Goal: Transaction & Acquisition: Book appointment/travel/reservation

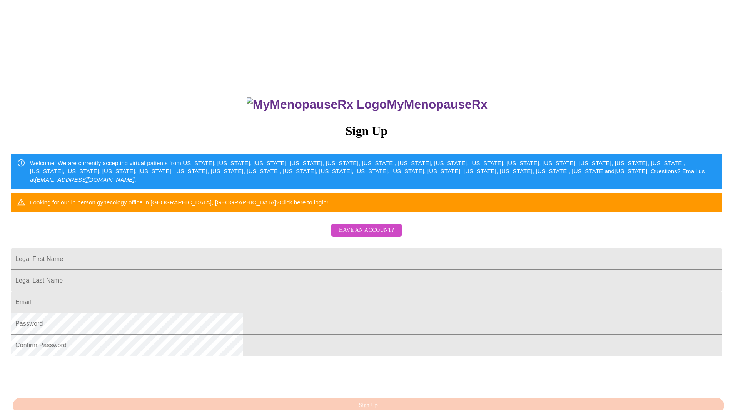
scroll to position [38, 0]
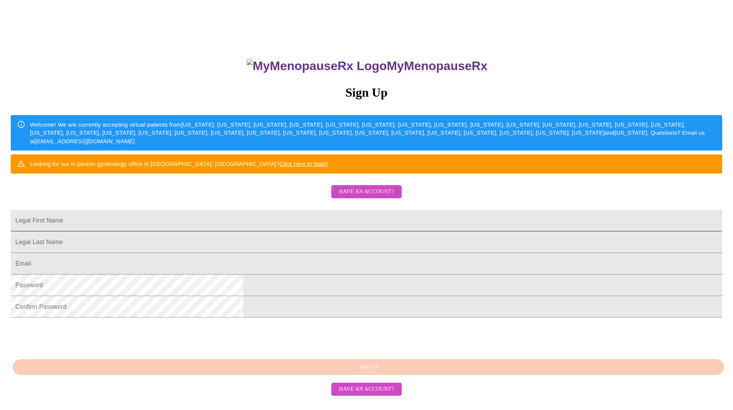
click at [315, 231] on input "Legal First Name" at bounding box center [367, 221] width 712 height 22
type input "[PERSON_NAME]"
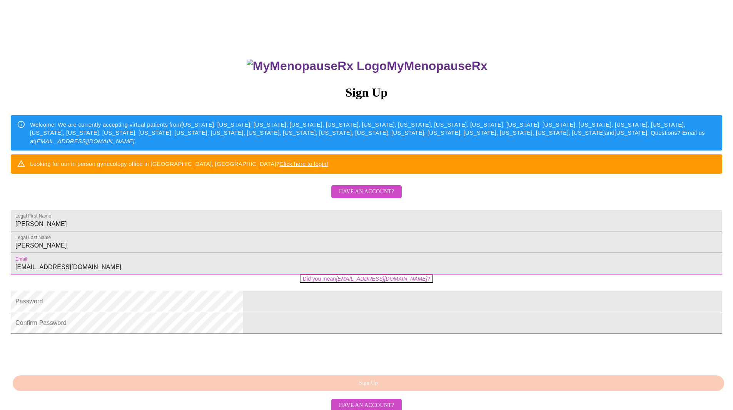
type input "[EMAIL_ADDRESS][DOMAIN_NAME]"
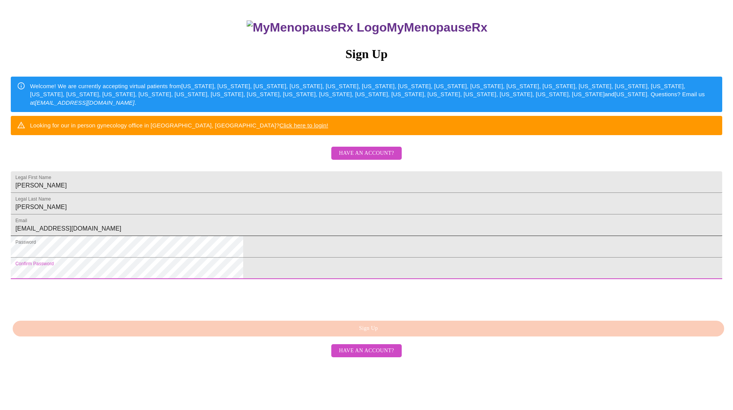
scroll to position [88, 0]
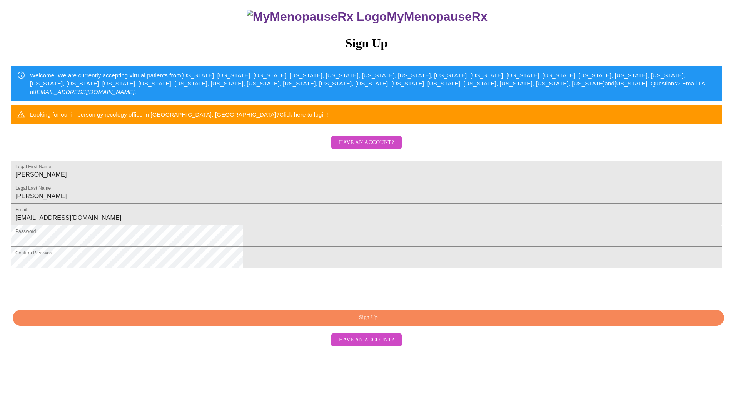
click at [333, 323] on span "Sign Up" at bounding box center [369, 318] width 694 height 10
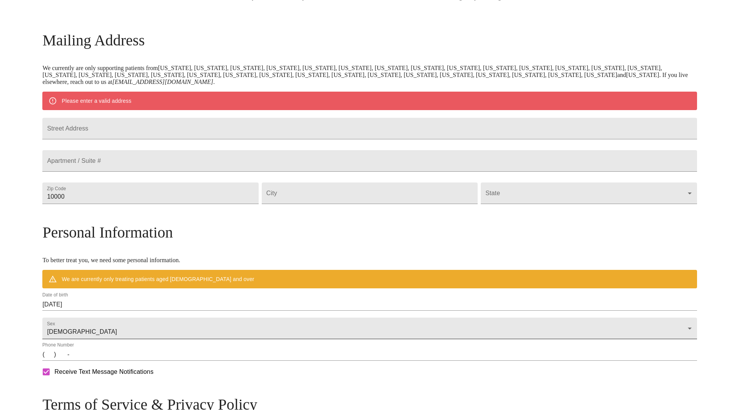
scroll to position [134, 0]
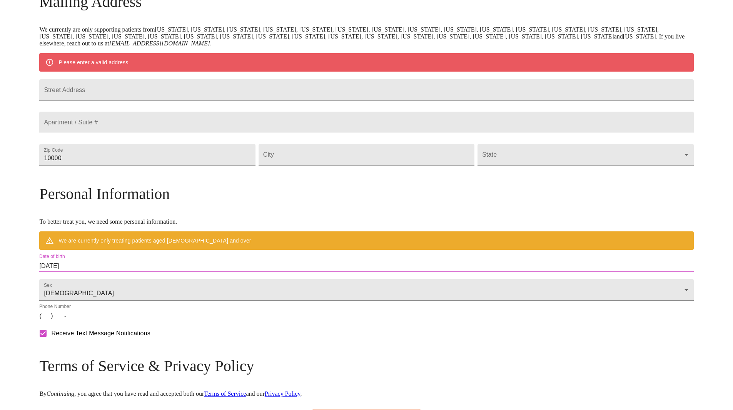
drag, startPoint x: 172, startPoint y: 284, endPoint x: 109, endPoint y: 275, distance: 63.4
click at [109, 276] on div "MyMenopauseRx Welcome to MyMenopauseRx Since it's your first time here, you'll …" at bounding box center [366, 169] width 654 height 600
click at [172, 272] on input "[DATE]" at bounding box center [366, 266] width 654 height 12
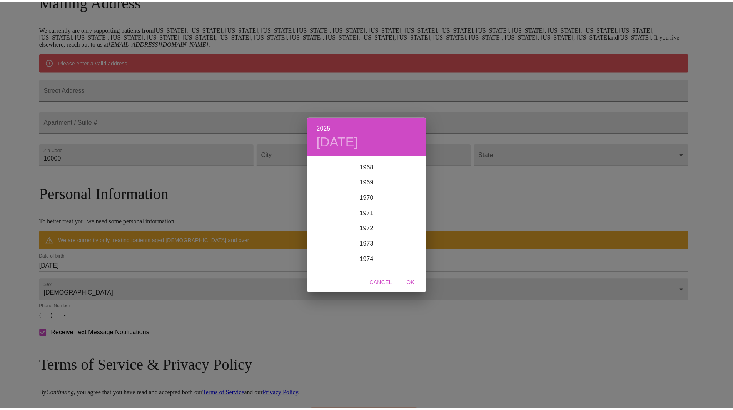
scroll to position [1168, 0]
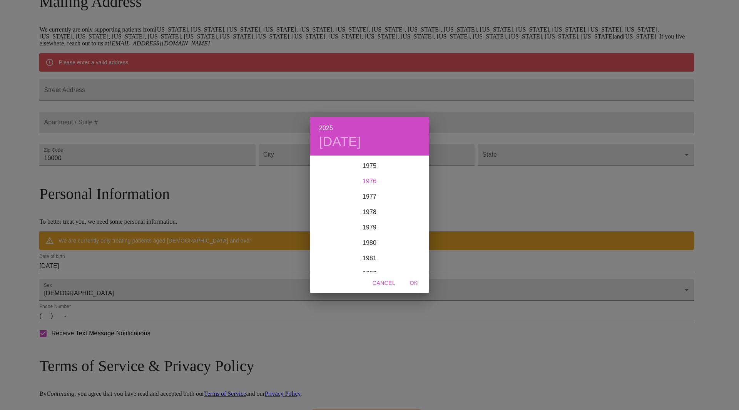
click at [369, 182] on div "1976" at bounding box center [369, 181] width 119 height 15
click at [332, 198] on div "Apr" at bounding box center [330, 199] width 40 height 29
click at [385, 196] on p "1" at bounding box center [384, 196] width 3 height 8
drag, startPoint x: 410, startPoint y: 283, endPoint x: 414, endPoint y: 283, distance: 4.6
click at [411, 283] on span "OK" at bounding box center [414, 283] width 18 height 10
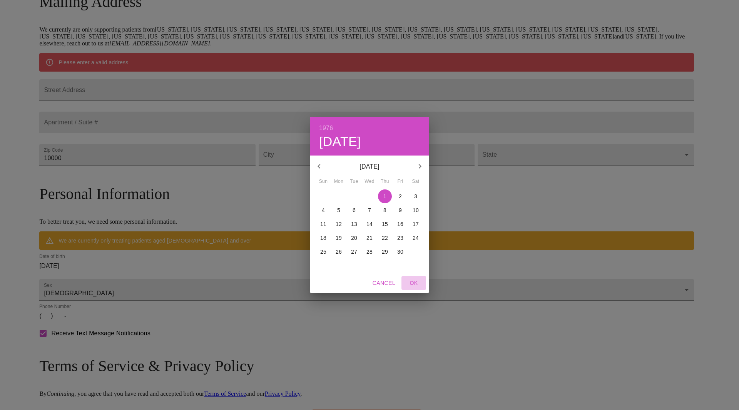
type input "[DATE]"
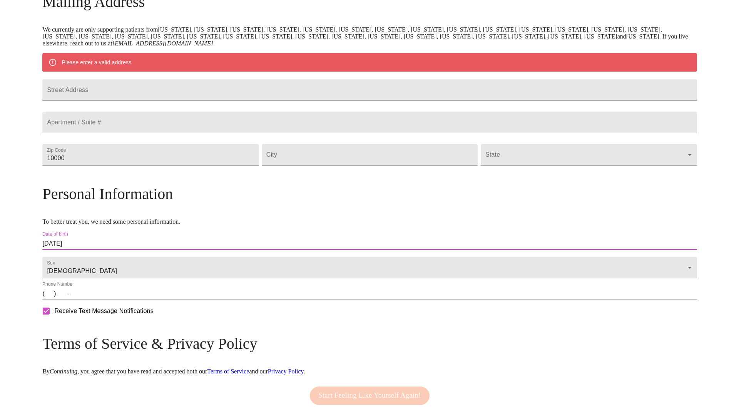
scroll to position [0, 0]
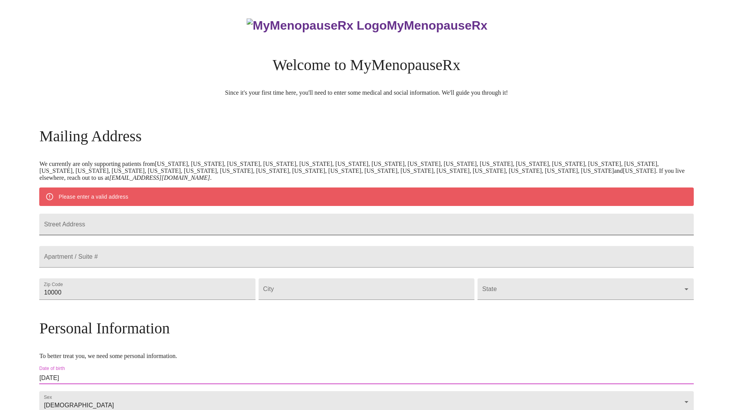
click at [236, 226] on input "Street Address" at bounding box center [366, 225] width 654 height 22
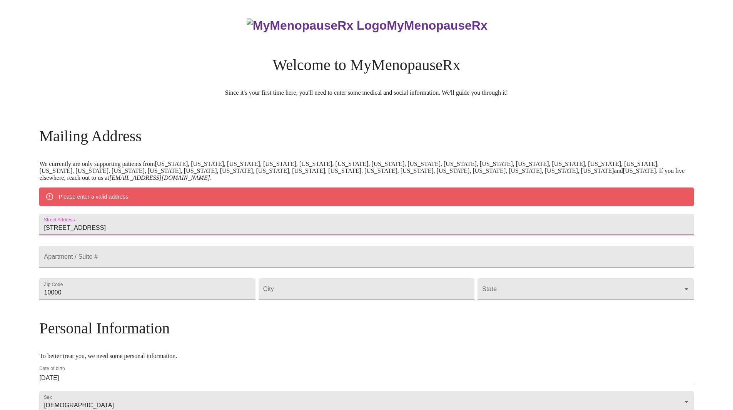
type input "[STREET_ADDRESS]"
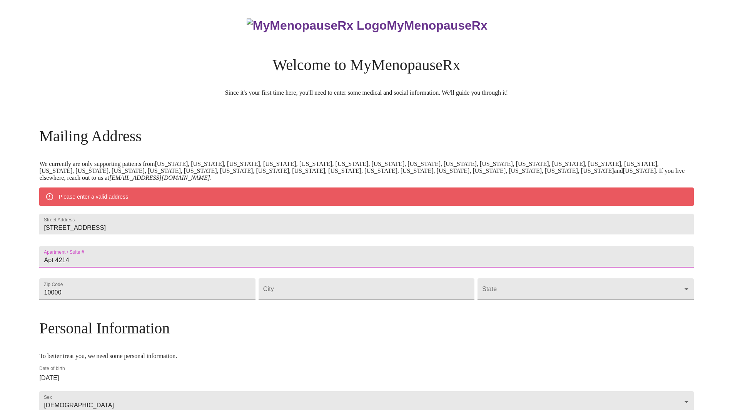
type input "Apt 4214"
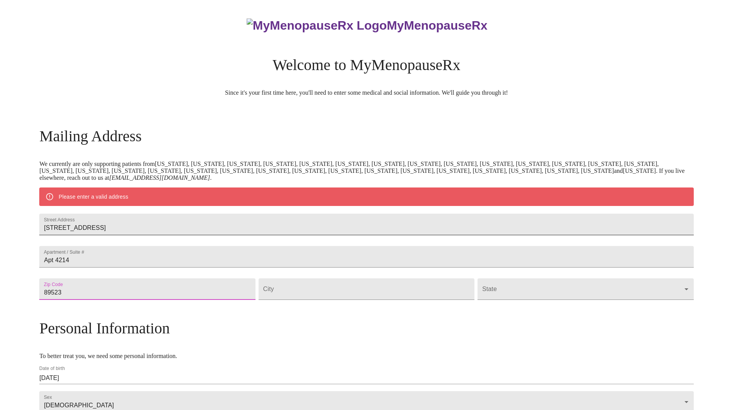
type input "89523"
type input "Reno"
click at [479, 313] on body "MyMenopauseRx Welcome to MyMenopauseRx Since it's your first time here, you'll …" at bounding box center [366, 292] width 727 height 578
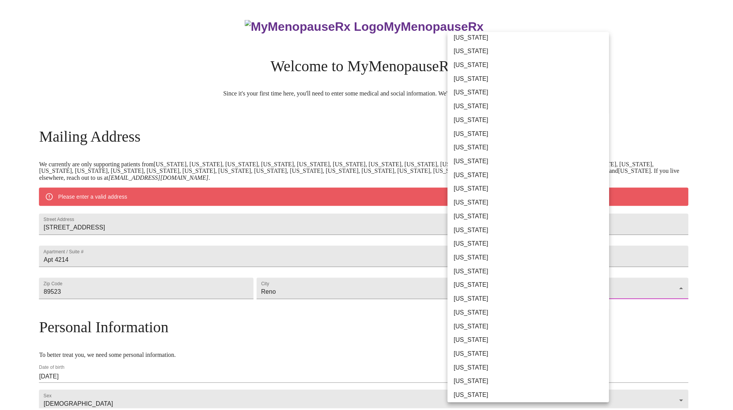
scroll to position [154, 0]
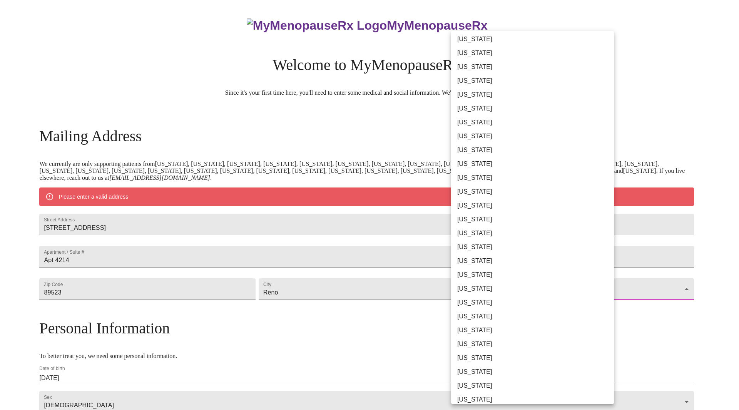
click at [468, 260] on li "[US_STATE]" at bounding box center [535, 261] width 169 height 14
type input "[US_STATE]"
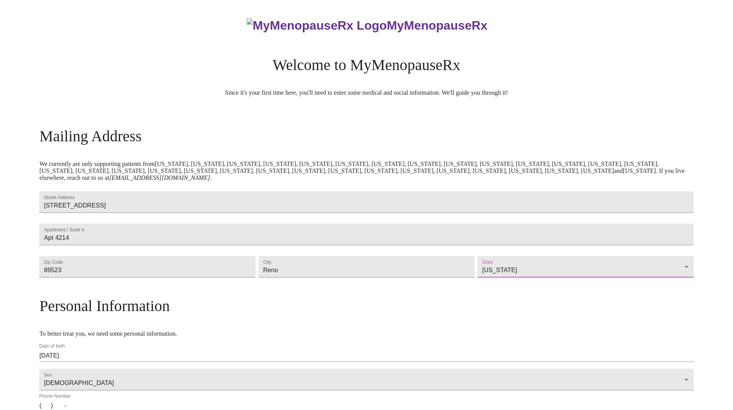
click at [380, 315] on h3 "Personal Information" at bounding box center [366, 306] width 654 height 18
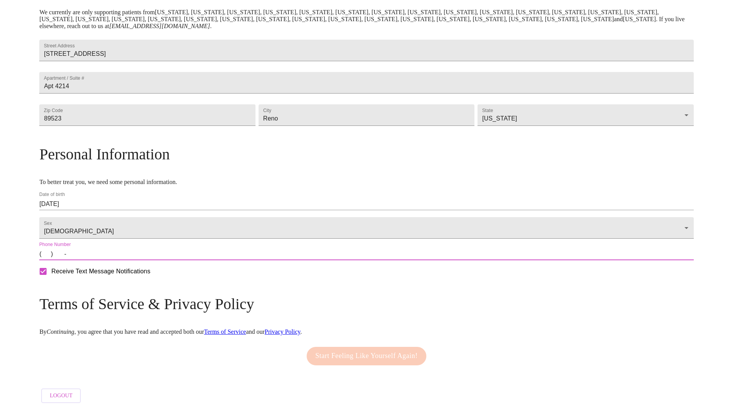
click at [127, 260] on input "(   )    -" at bounding box center [366, 254] width 654 height 12
type input "[PHONE_NUMBER]"
click at [334, 350] on span "Start Feeling Like Yourself Again!" at bounding box center [367, 356] width 102 height 12
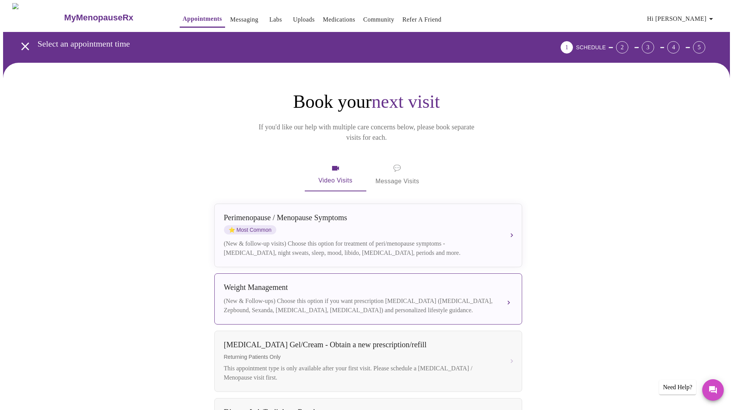
scroll to position [38, 0]
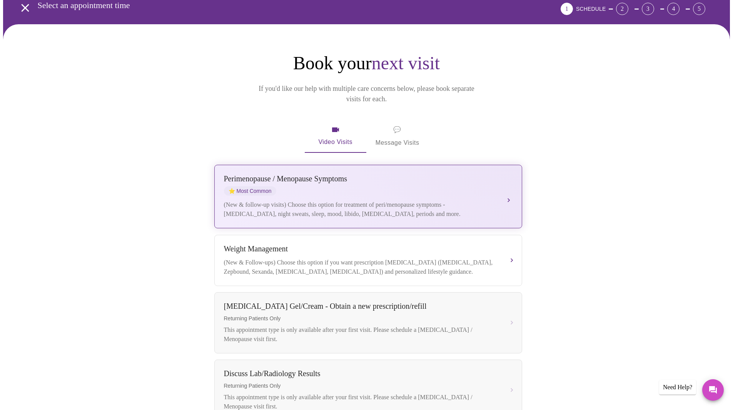
click at [313, 181] on div "[MEDICAL_DATA] / Menopause Symptoms ⭐ Most Common" at bounding box center [360, 184] width 273 height 21
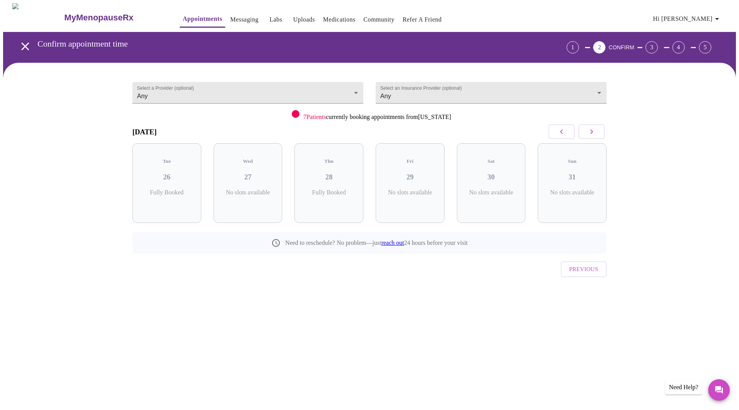
click at [596, 132] on icon "button" at bounding box center [591, 131] width 9 height 9
click at [591, 126] on button "button" at bounding box center [592, 131] width 26 height 15
click at [337, 178] on div "Mon 08 4 Slots Left ( 15 Total)" at bounding box center [328, 183] width 69 height 80
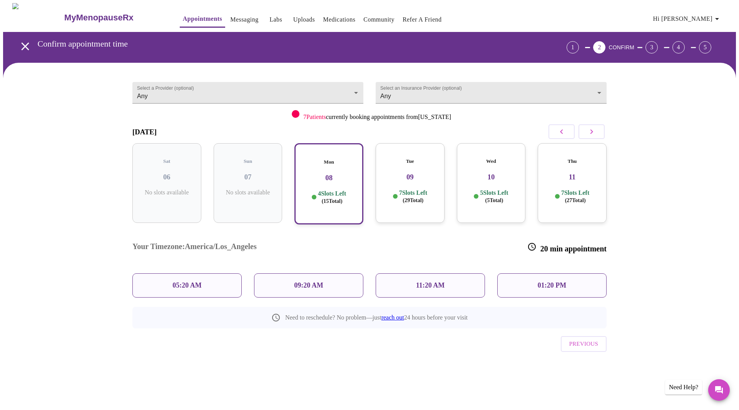
click at [402, 173] on h3 "09" at bounding box center [410, 177] width 57 height 8
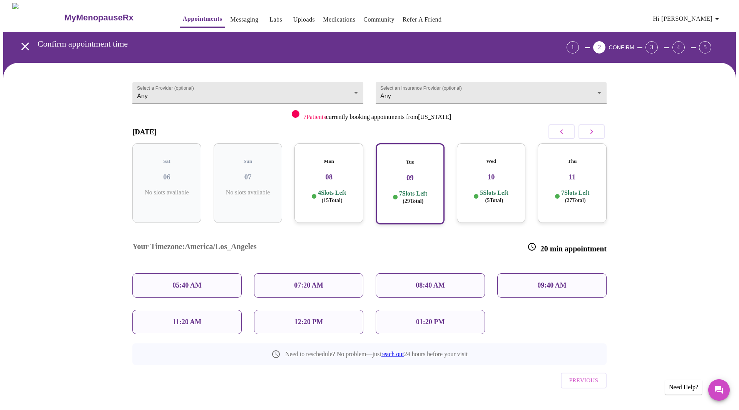
click at [491, 174] on h3 "10" at bounding box center [491, 177] width 57 height 8
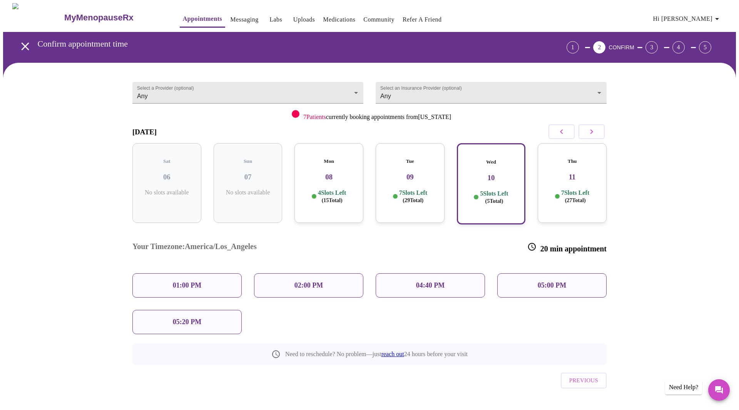
click at [557, 132] on icon "button" at bounding box center [561, 131] width 9 height 9
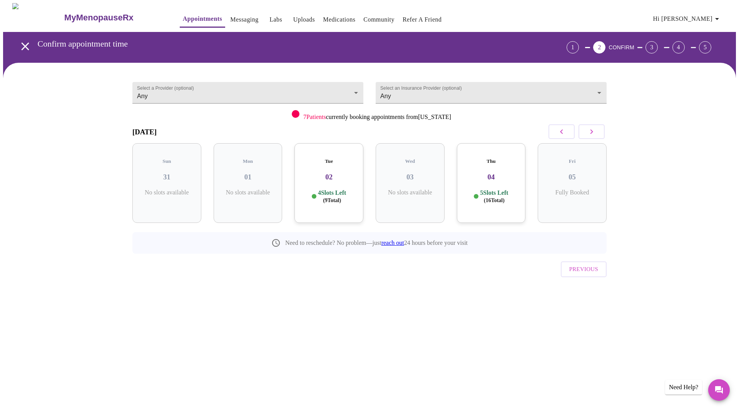
click at [487, 177] on div "Thu 04 5 Slots Left ( 16 Total)" at bounding box center [491, 183] width 69 height 80
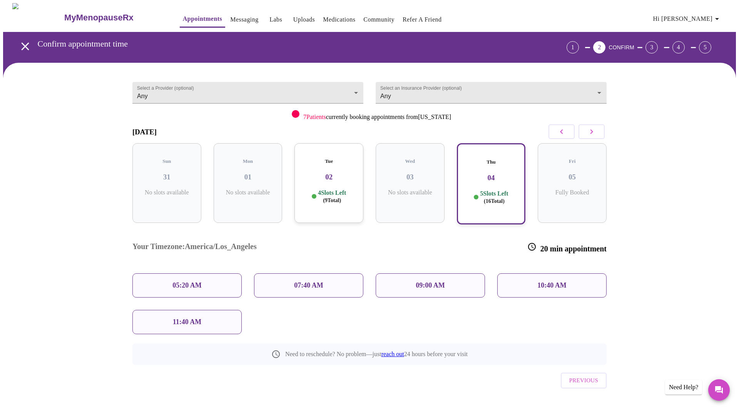
click at [589, 130] on icon "button" at bounding box center [591, 131] width 9 height 9
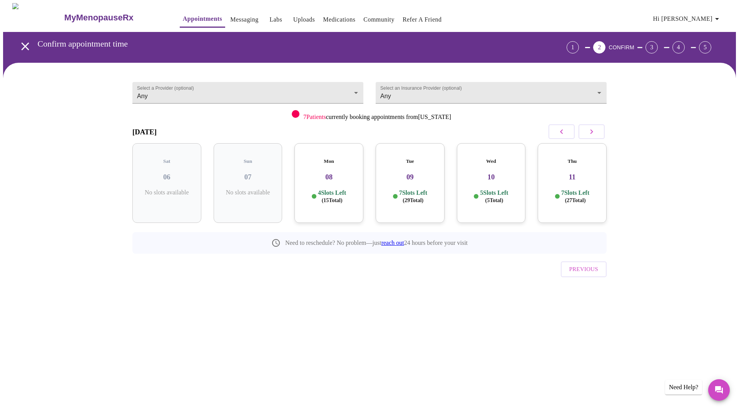
click at [542, 177] on div "Thu 11 7 Slots Left ( 27 Total)" at bounding box center [572, 183] width 69 height 80
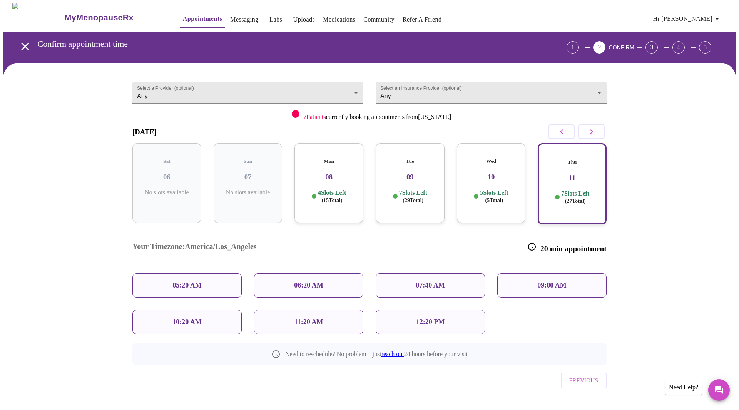
click at [512, 190] on div "5 Slots Left ( 5 Total)" at bounding box center [491, 196] width 57 height 15
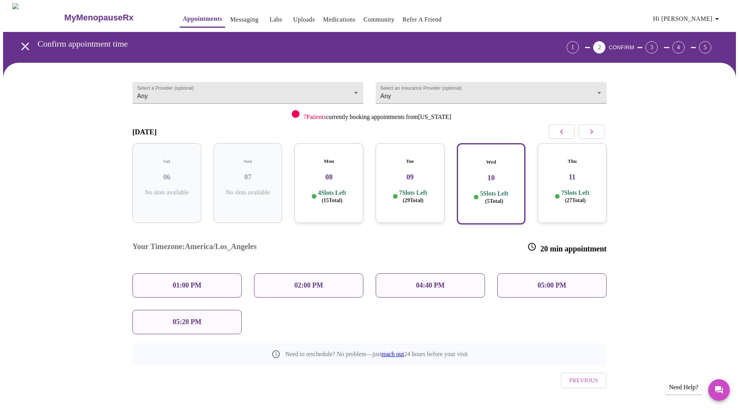
click at [311, 192] on div "4 Slots Left ( 15 Total)" at bounding box center [329, 196] width 57 height 15
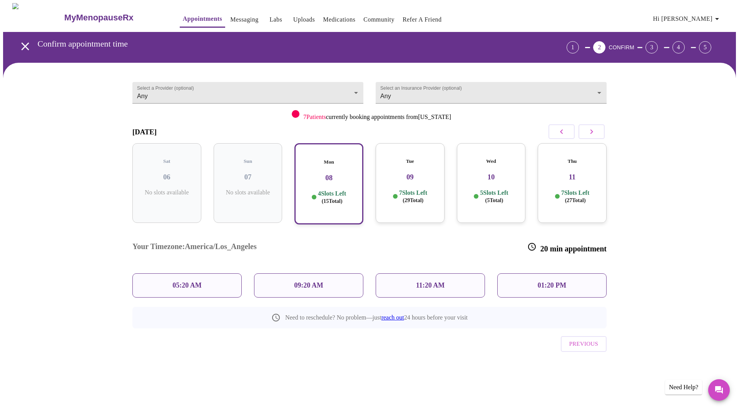
click at [433, 194] on div "7 Slots Left ( 29 Total)" at bounding box center [410, 196] width 57 height 15
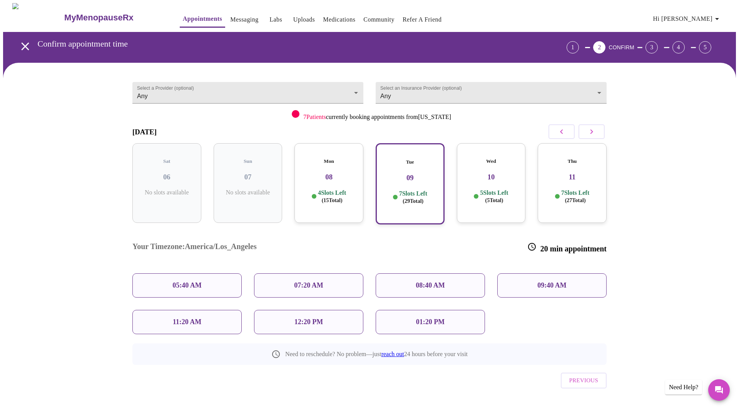
click at [490, 189] on p "5 Slots Left ( 5 Total)" at bounding box center [494, 196] width 28 height 15
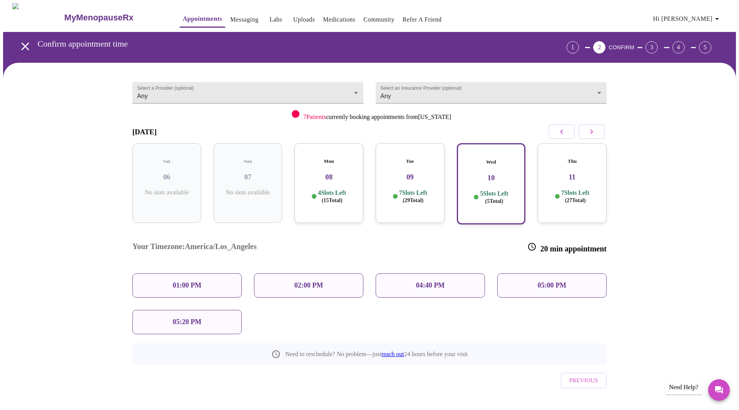
click at [509, 273] on div "05:00 PM" at bounding box center [551, 285] width 109 height 24
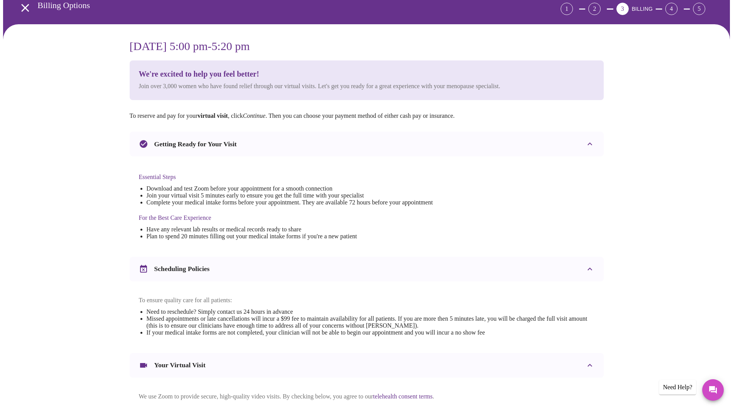
scroll to position [115, 0]
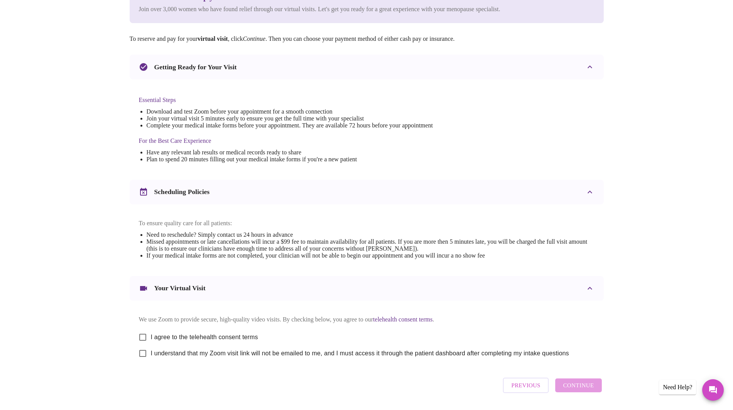
click at [201, 339] on span "I agree to the telehealth consent terms" at bounding box center [204, 337] width 107 height 9
click at [151, 339] on input "I agree to the telehealth consent terms" at bounding box center [143, 337] width 16 height 16
checkbox input "true"
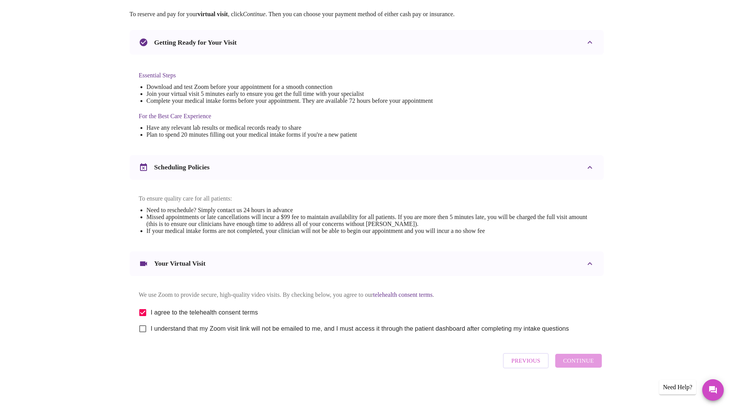
click at [222, 329] on span "I understand that my Zoom visit link will not be emailed to me, and I must acce…" at bounding box center [360, 328] width 418 height 9
click at [151, 329] on input "I understand that my Zoom visit link will not be emailed to me, and I must acce…" at bounding box center [143, 329] width 16 height 16
checkbox input "true"
click at [579, 361] on span "Continue" at bounding box center [578, 361] width 31 height 10
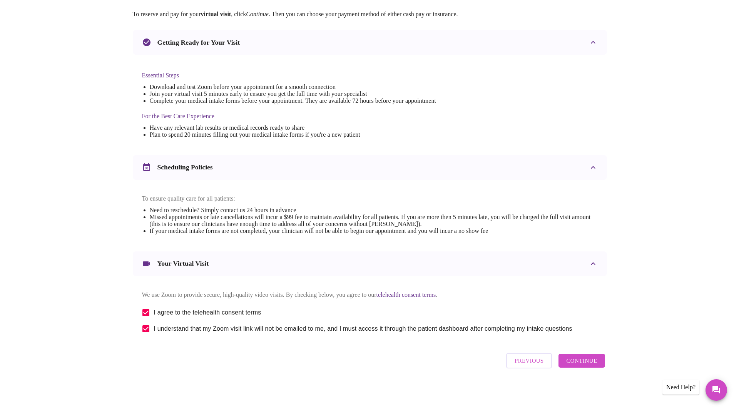
scroll to position [0, 0]
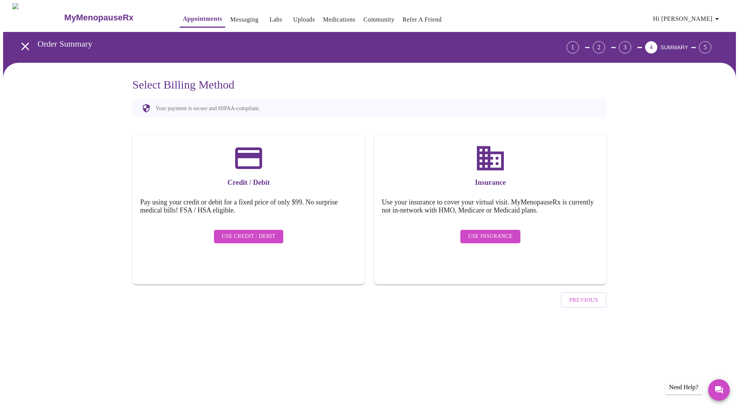
drag, startPoint x: 495, startPoint y: 229, endPoint x: 496, endPoint y: 238, distance: 9.7
click at [495, 232] on span "Use Insurance" at bounding box center [490, 237] width 44 height 10
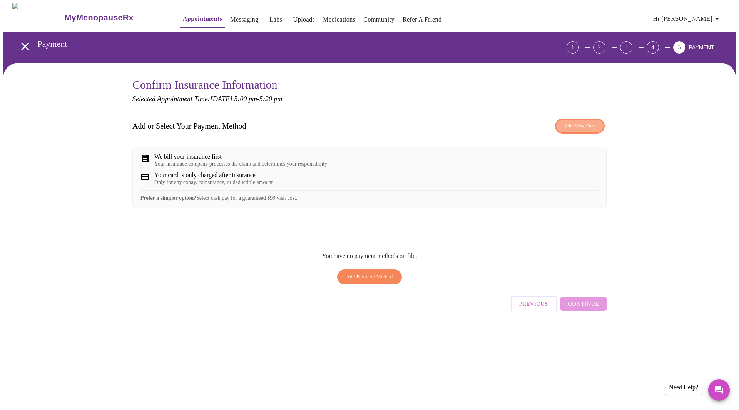
click at [572, 129] on span "Add New Card" at bounding box center [580, 126] width 32 height 9
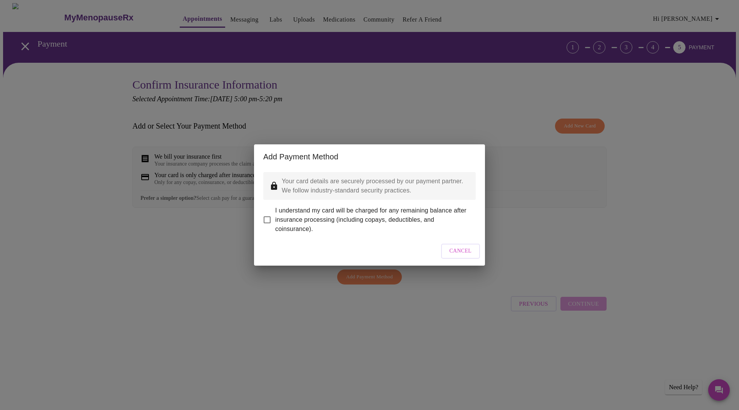
click at [459, 256] on span "Cancel" at bounding box center [461, 251] width 22 height 10
